Goal: Task Accomplishment & Management: Complete application form

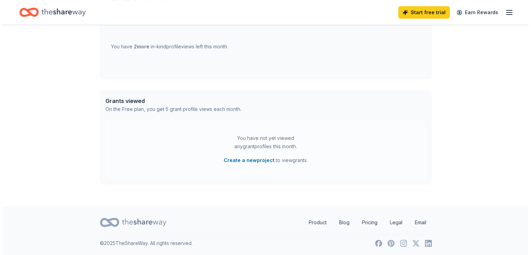
scroll to position [302, 0]
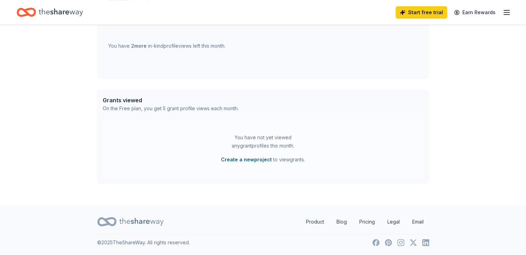
click at [249, 158] on button "Create a new project" at bounding box center [246, 159] width 51 height 8
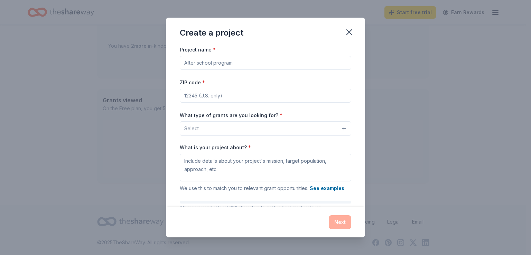
click at [240, 61] on input "Project name *" at bounding box center [265, 63] width 171 height 14
type input "Dining Car Restoration"
click at [229, 97] on input "ZIP code *" at bounding box center [265, 96] width 171 height 14
type input "78130"
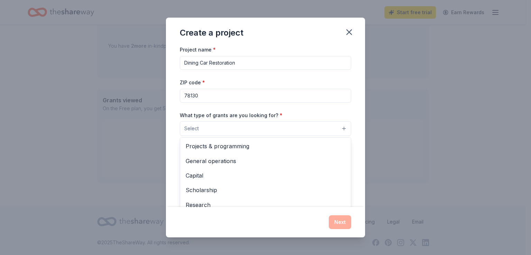
click at [234, 127] on button "Select" at bounding box center [265, 128] width 171 height 15
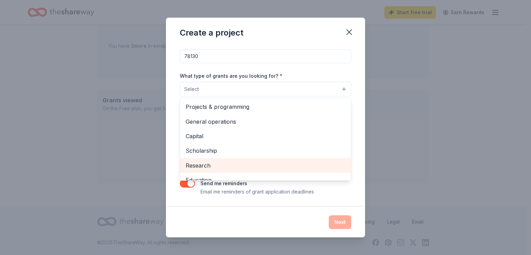
scroll to position [0, 0]
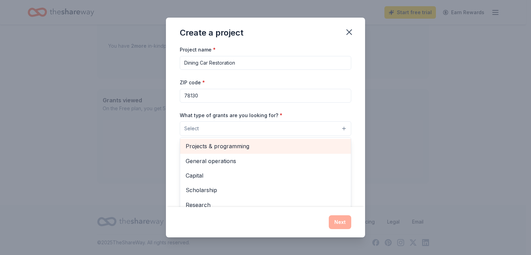
click at [241, 144] on span "Projects & programming" at bounding box center [266, 146] width 160 height 9
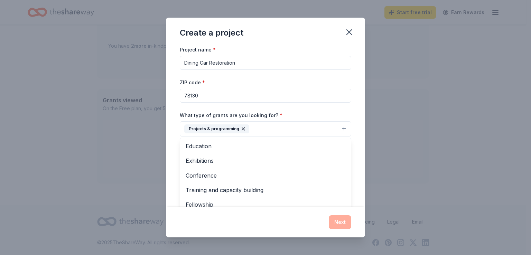
scroll to position [67, 0]
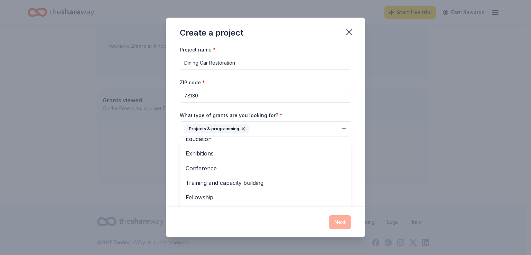
click at [339, 223] on div "Create a project Project name * Dining Car Restoration ZIP code * 78130 What ty…" at bounding box center [265, 127] width 199 height 219
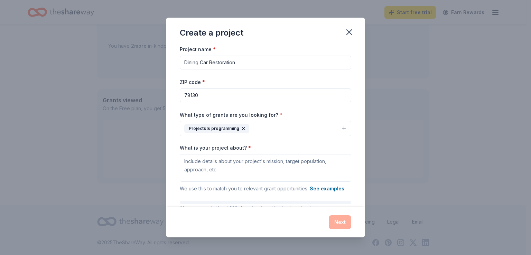
scroll to position [0, 0]
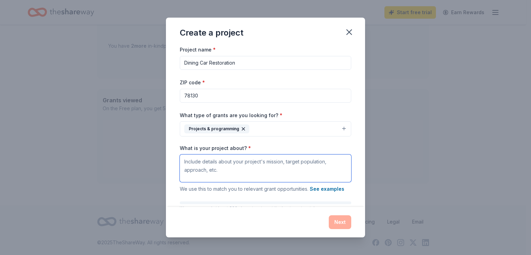
click at [190, 162] on textarea "What is your project about? *" at bounding box center [265, 168] width 171 height 28
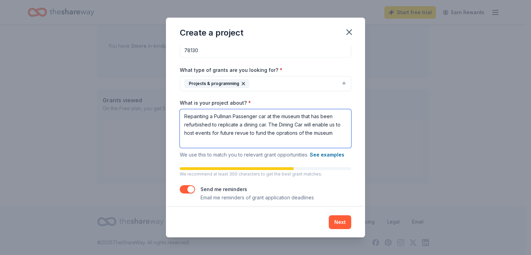
scroll to position [51, 0]
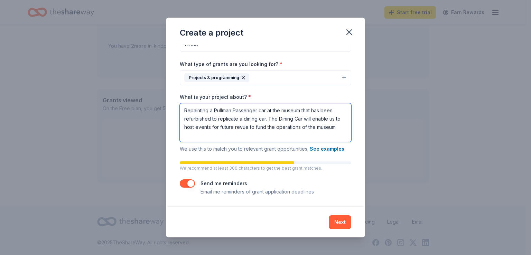
click at [208, 135] on textarea "Repainting a Pullman Passenger car at the museum that has been refurbished to r…" at bounding box center [265, 122] width 171 height 39
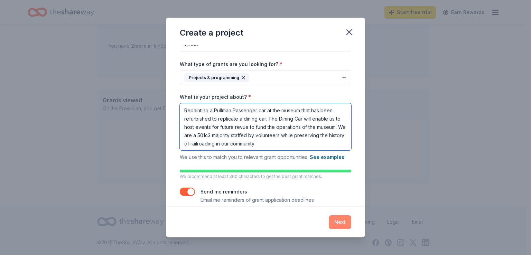
type textarea "Repainting a Pullman Passenger car at the museum that has been refurbished to r…"
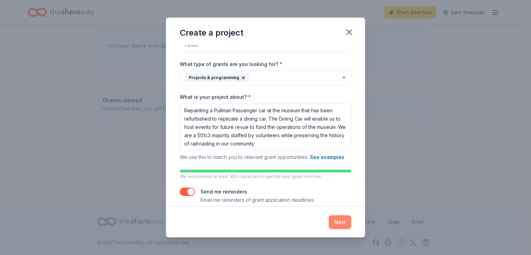
click at [344, 220] on button "Next" at bounding box center [340, 222] width 22 height 14
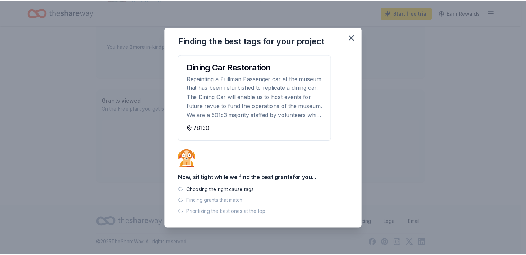
scroll to position [288, 0]
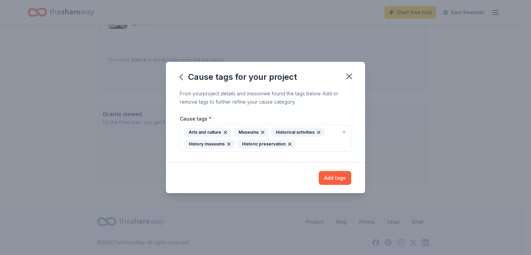
drag, startPoint x: 348, startPoint y: 77, endPoint x: 295, endPoint y: 42, distance: 63.9
click at [348, 76] on icon "button" at bounding box center [349, 76] width 5 height 5
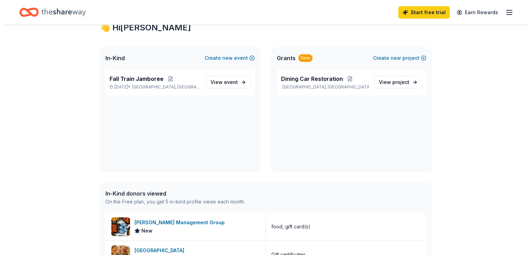
scroll to position [0, 0]
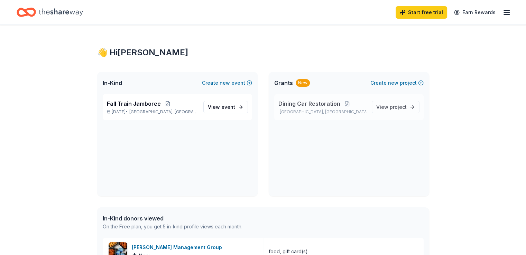
click at [314, 101] on span "Dining Car Restoration" at bounding box center [309, 104] width 62 height 8
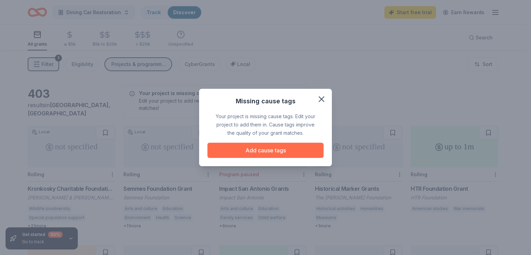
click at [268, 148] on button "Add cause tags" at bounding box center [265, 150] width 116 height 15
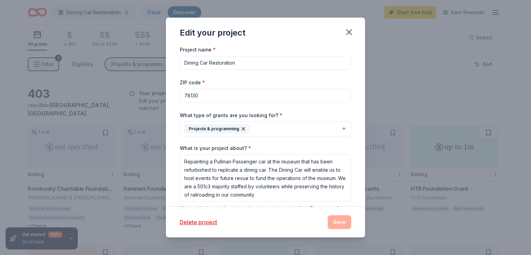
scroll to position [0, 0]
click at [270, 180] on textarea "Repainting a Pullman Passenger car at the museum that has been refurbished to r…" at bounding box center [265, 177] width 171 height 47
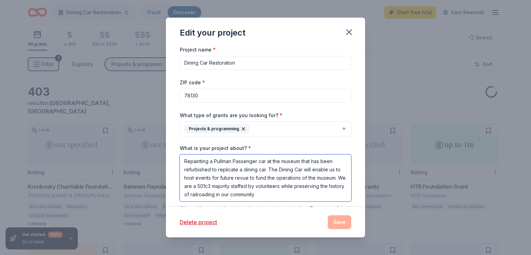
click at [262, 185] on textarea "Repainting a Pullman Passenger car at the museum that has been refurbished to r…" at bounding box center [265, 177] width 171 height 47
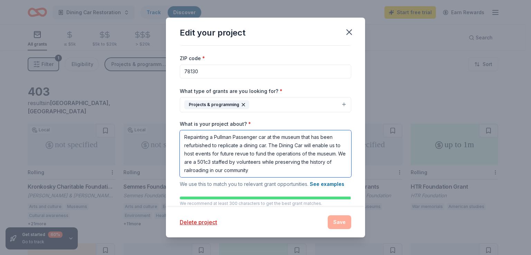
scroll to position [93, 0]
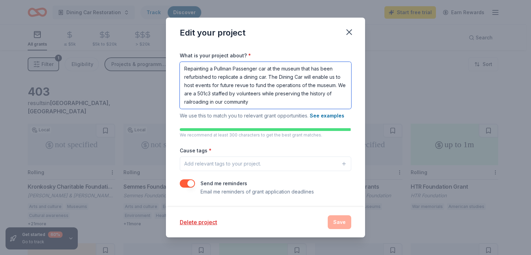
click at [305, 102] on textarea "Repainting a Pullman Passenger car at the museum that has been refurbished to r…" at bounding box center [265, 85] width 171 height 47
type textarea "Repainting a Pullman Passenger car at the museum that has been refurbished to r…"
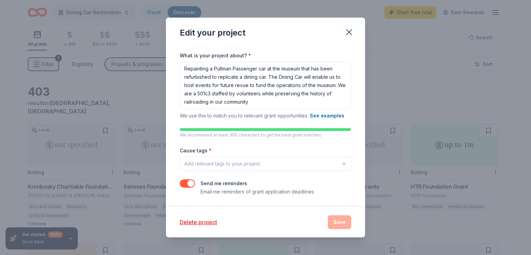
click at [314, 157] on button "Add relevant tags to your project." at bounding box center [265, 164] width 171 height 15
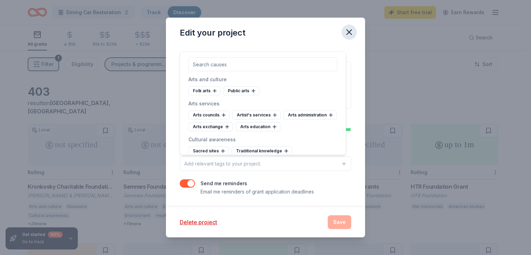
click at [350, 28] on icon "button" at bounding box center [349, 32] width 10 height 10
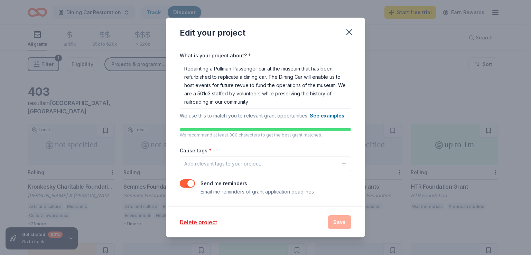
click at [339, 220] on div "Delete project Save" at bounding box center [265, 222] width 171 height 14
click at [348, 28] on icon "button" at bounding box center [349, 32] width 10 height 10
click at [244, 161] on div "Add relevant tags to your project." at bounding box center [222, 164] width 77 height 8
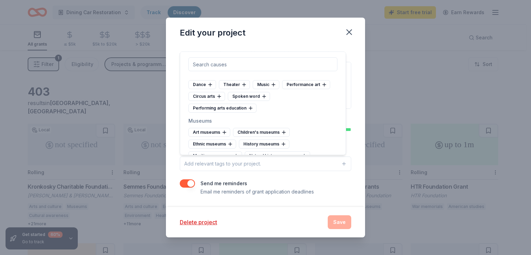
scroll to position [173, 0]
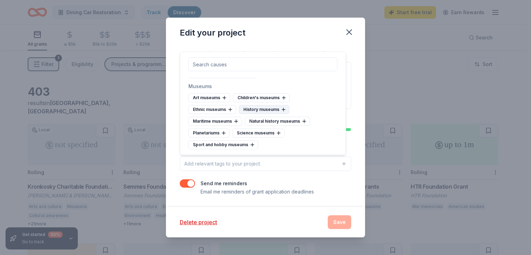
click at [262, 114] on div "History museums" at bounding box center [264, 109] width 50 height 9
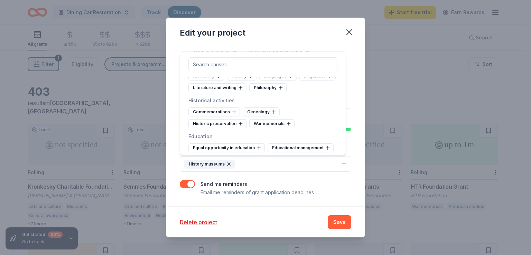
scroll to position [242, 0]
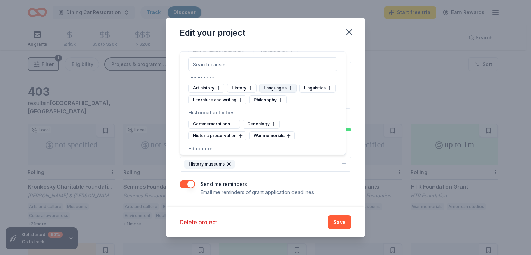
click at [239, 93] on div "History" at bounding box center [241, 88] width 29 height 9
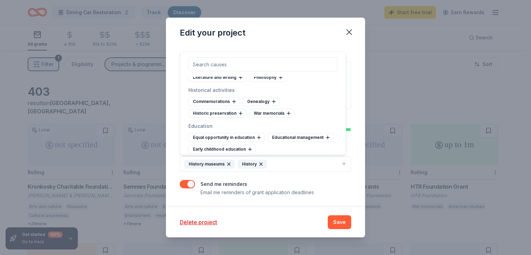
scroll to position [276, 0]
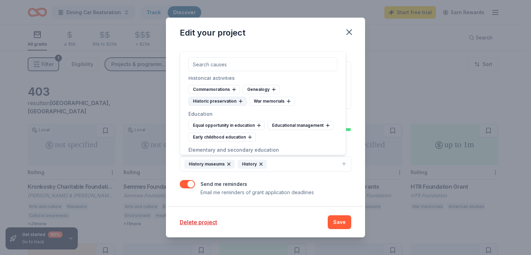
click at [224, 106] on div "Historic preservation" at bounding box center [217, 101] width 58 height 9
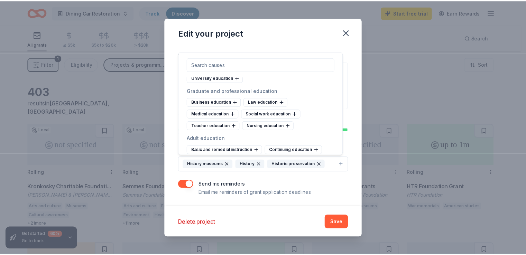
scroll to position [484, 0]
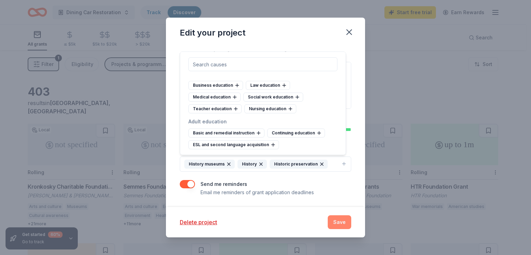
click at [339, 221] on button "Save" at bounding box center [339, 222] width 23 height 14
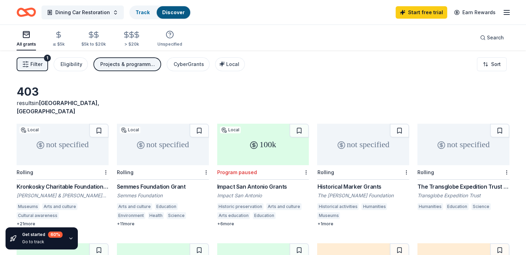
click at [263, 182] on div "Impact San Antonio Grants" at bounding box center [263, 186] width 92 height 8
click at [353, 137] on div "not specified" at bounding box center [363, 144] width 92 height 41
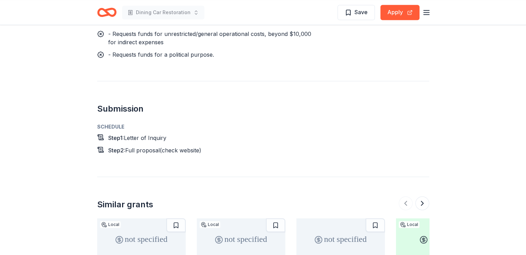
scroll to position [933, 0]
click at [395, 9] on button "Apply" at bounding box center [399, 12] width 39 height 15
click at [422, 197] on button at bounding box center [422, 204] width 14 height 14
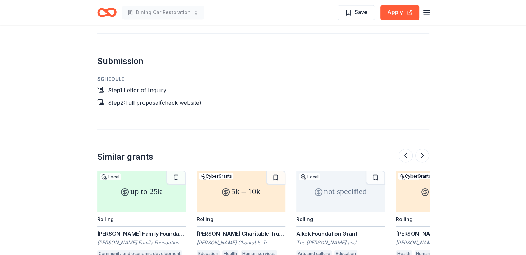
scroll to position [1002, 0]
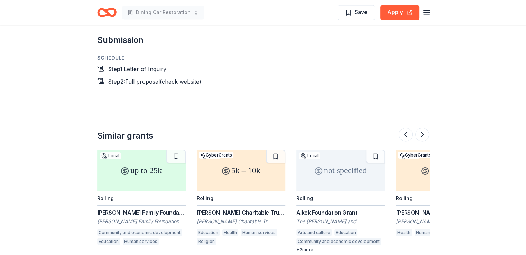
click at [127, 150] on div "up to 25k" at bounding box center [141, 170] width 88 height 41
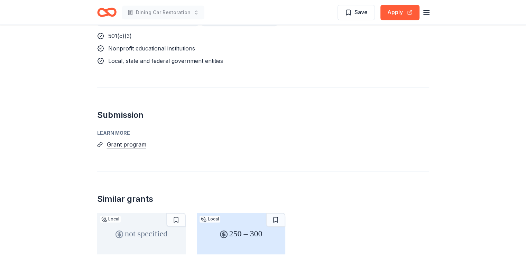
scroll to position [415, 0]
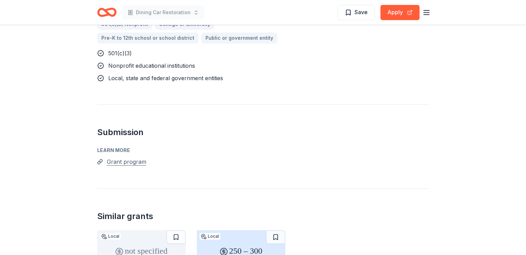
click at [130, 157] on button "Grant program" at bounding box center [126, 161] width 39 height 9
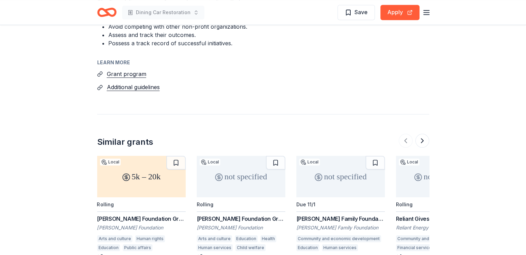
scroll to position [691, 0]
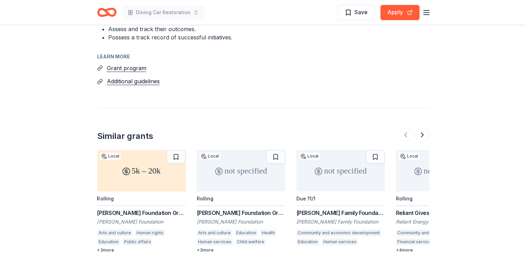
click at [140, 150] on div "5k – 20k" at bounding box center [141, 170] width 88 height 41
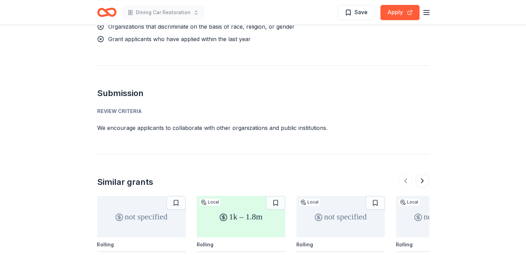
scroll to position [656, 0]
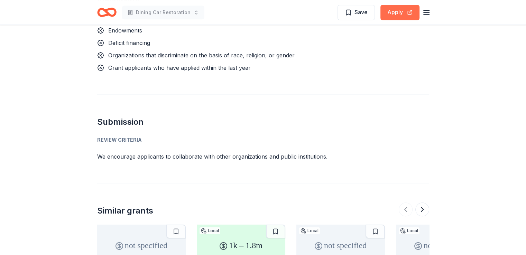
click at [387, 10] on button "Apply" at bounding box center [399, 12] width 39 height 15
